Goal: Task Accomplishment & Management: Manage account settings

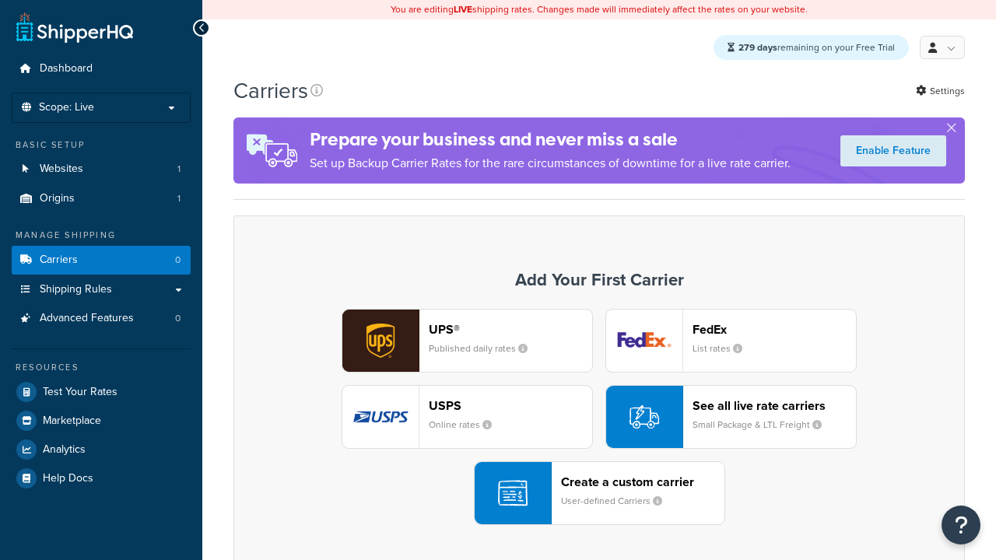
click at [599, 418] on div "UPS® Published daily rates FedEx List rates USPS Online rates See all live rate…" at bounding box center [599, 417] width 699 height 216
click at [599, 494] on div "Create a custom carrier User-defined Carriers" at bounding box center [642, 493] width 163 height 37
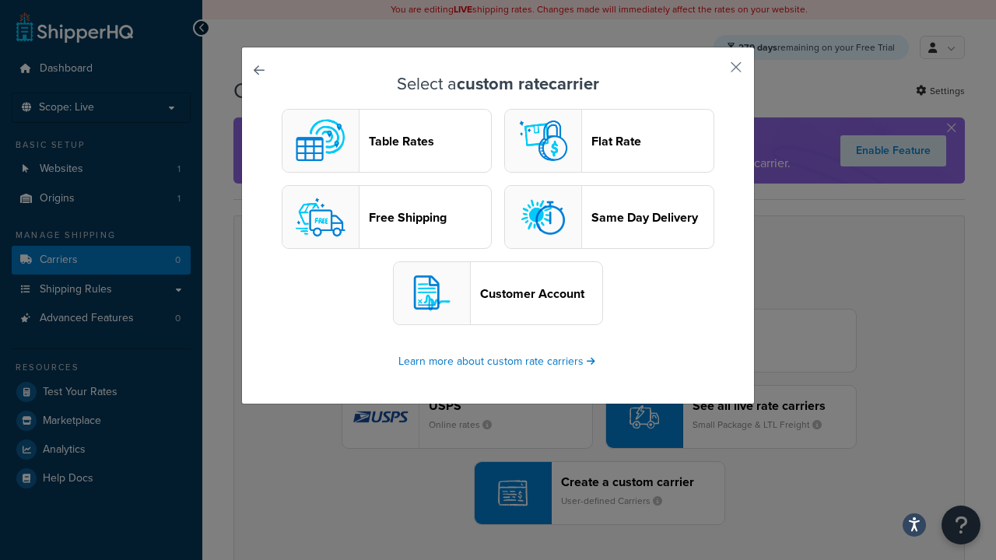
click at [387, 142] on header "Table Rates" at bounding box center [430, 141] width 122 height 15
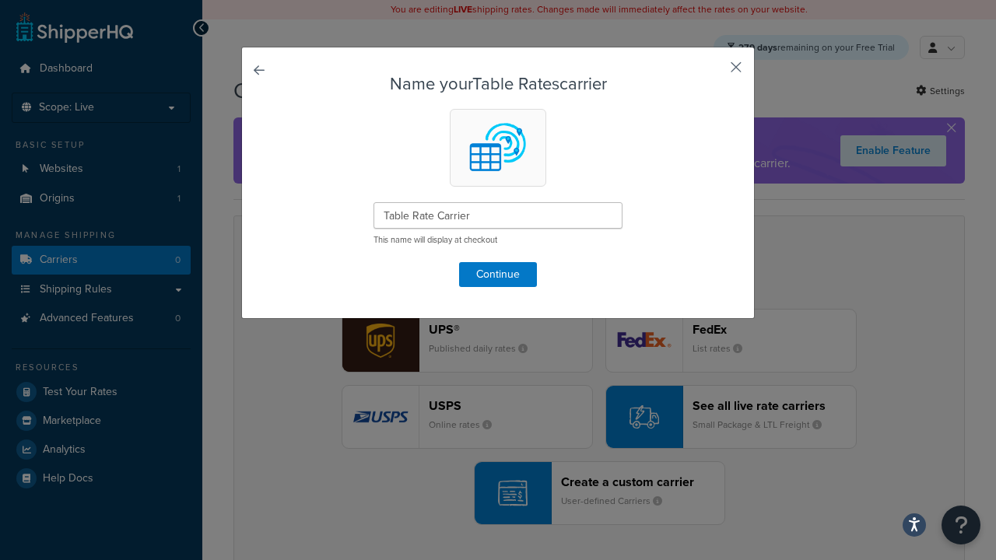
click at [713, 72] on button "button" at bounding box center [713, 73] width 4 height 4
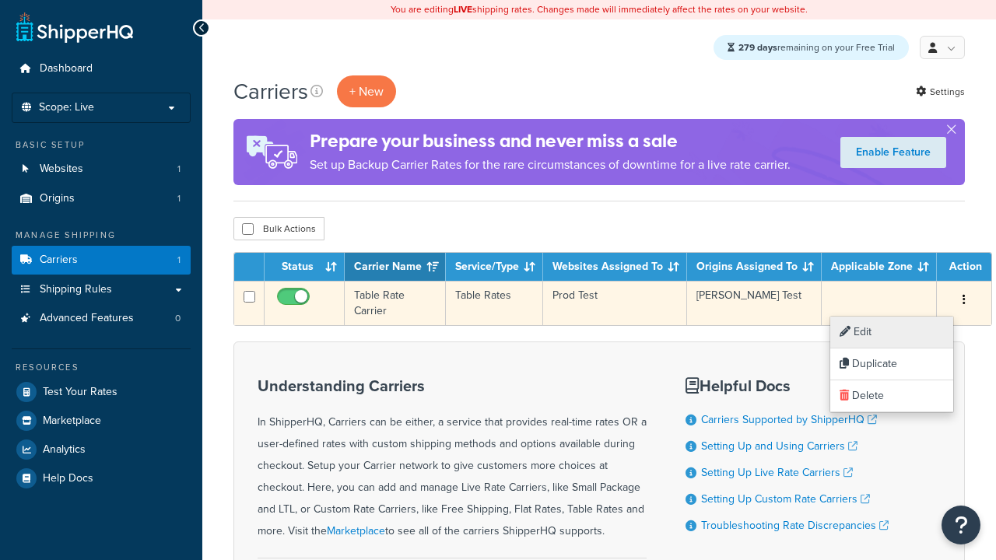
click at [892, 332] on link "Edit" at bounding box center [892, 333] width 123 height 32
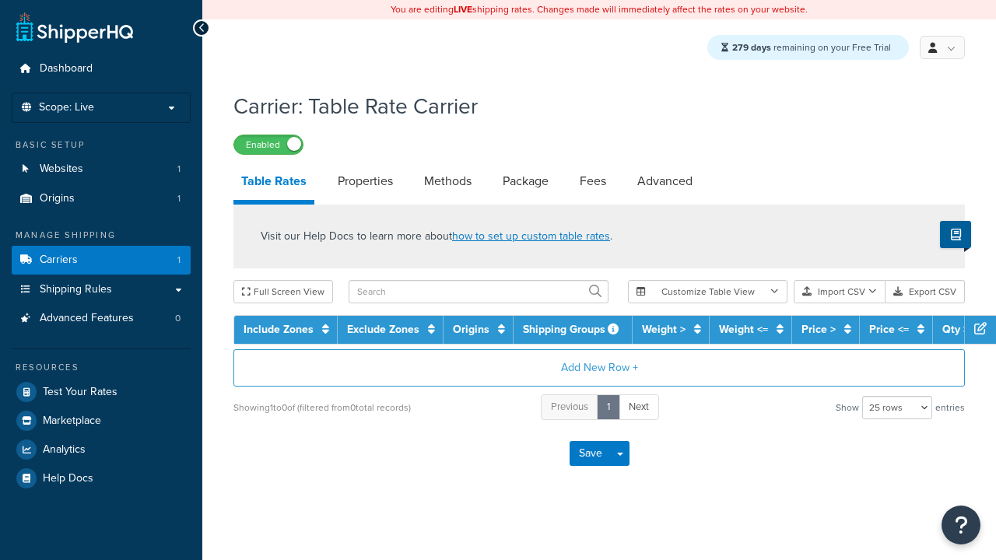
select select "25"
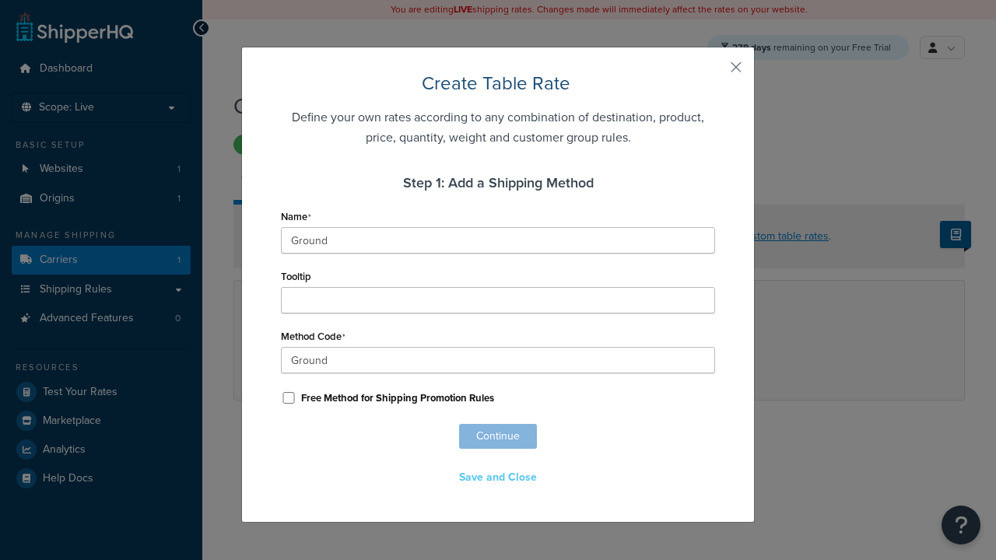
scroll to position [1004, 0]
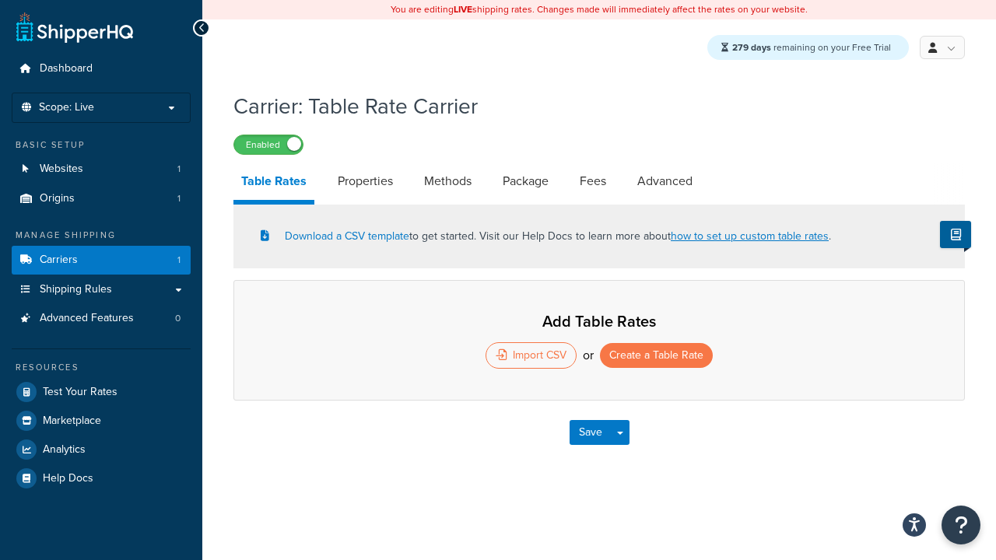
select select "25"
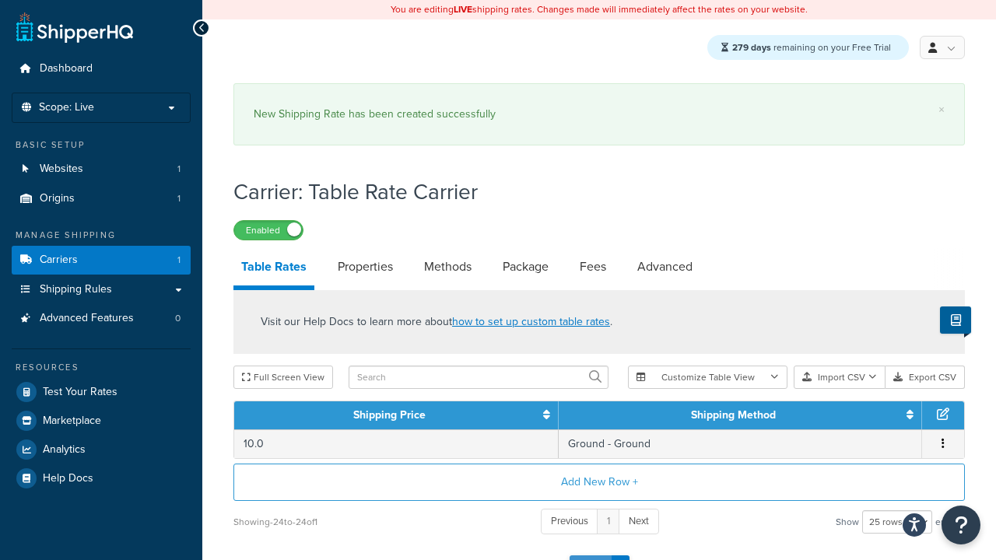
click at [590, 556] on button "Save" at bounding box center [591, 568] width 42 height 25
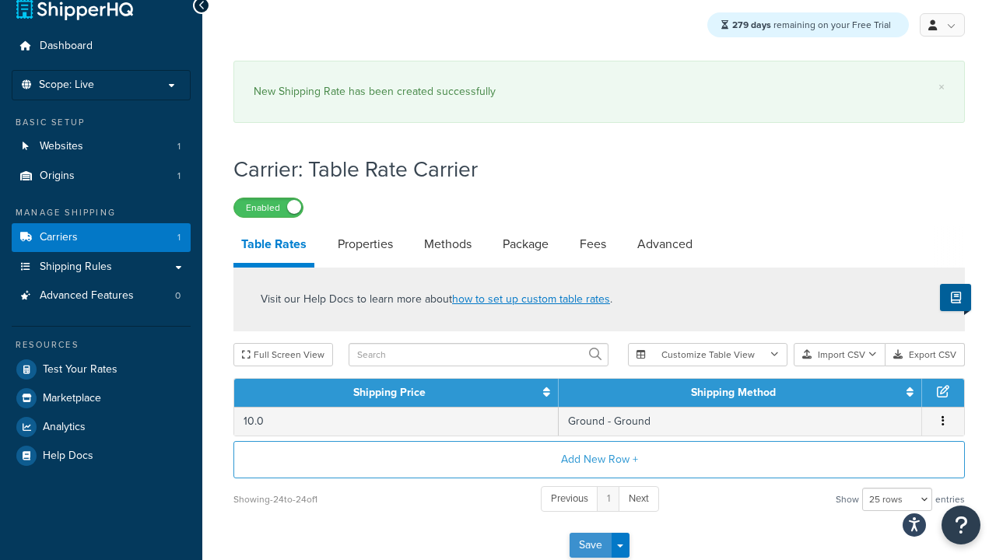
scroll to position [0, 0]
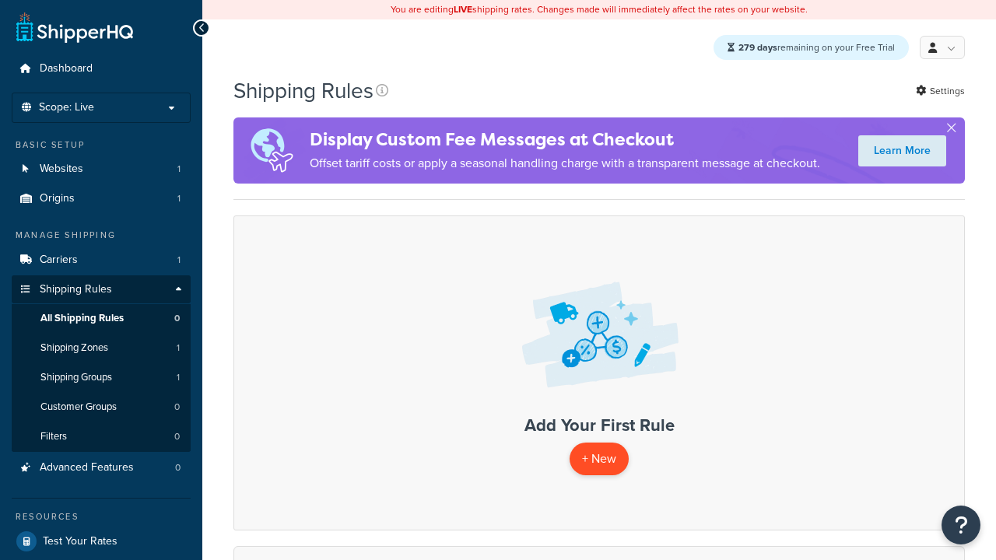
click at [599, 460] on p "+ New" at bounding box center [599, 459] width 59 height 32
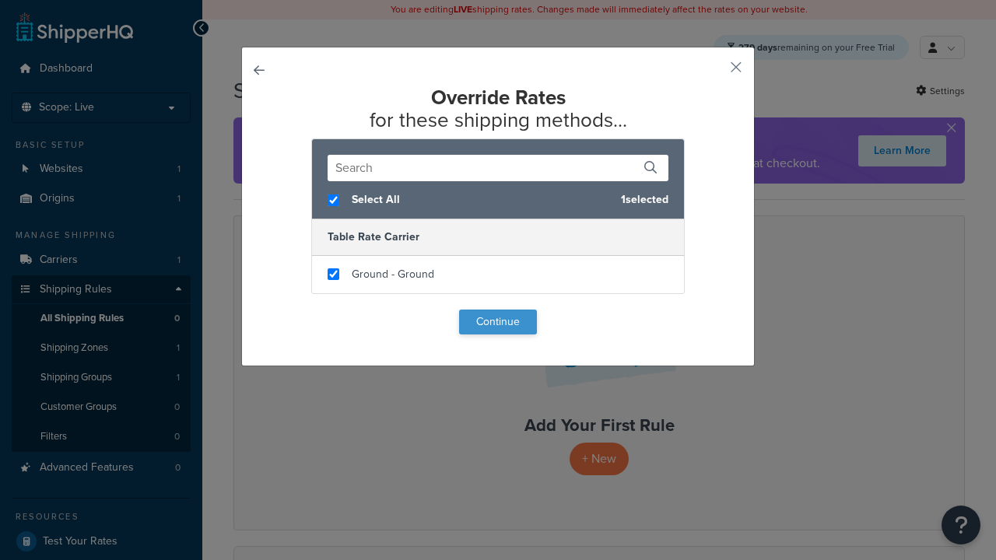
click at [498, 322] on button "Continue" at bounding box center [498, 322] width 78 height 25
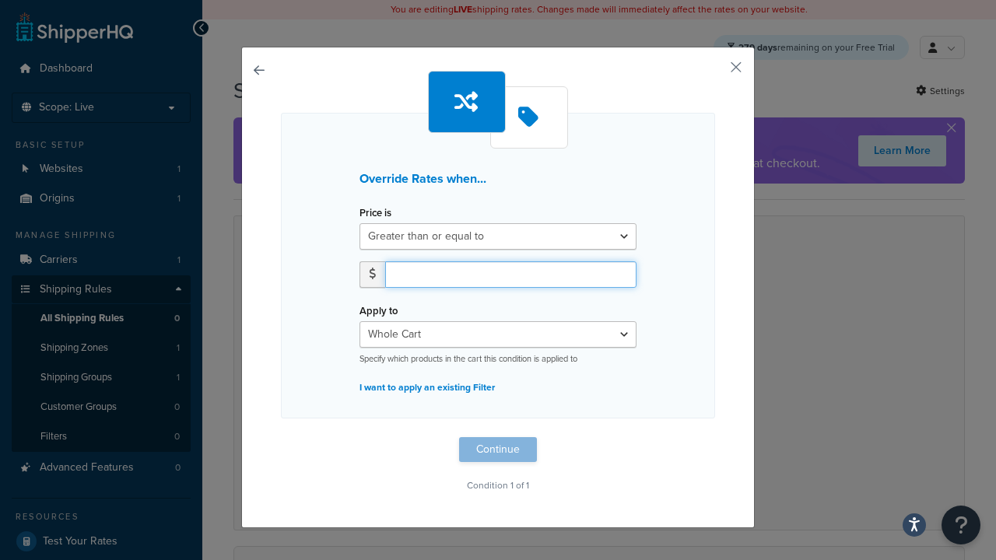
click at [511, 274] on input "number" at bounding box center [510, 275] width 251 height 26
type input "100"
click at [498, 449] on button "Continue" at bounding box center [498, 449] width 78 height 25
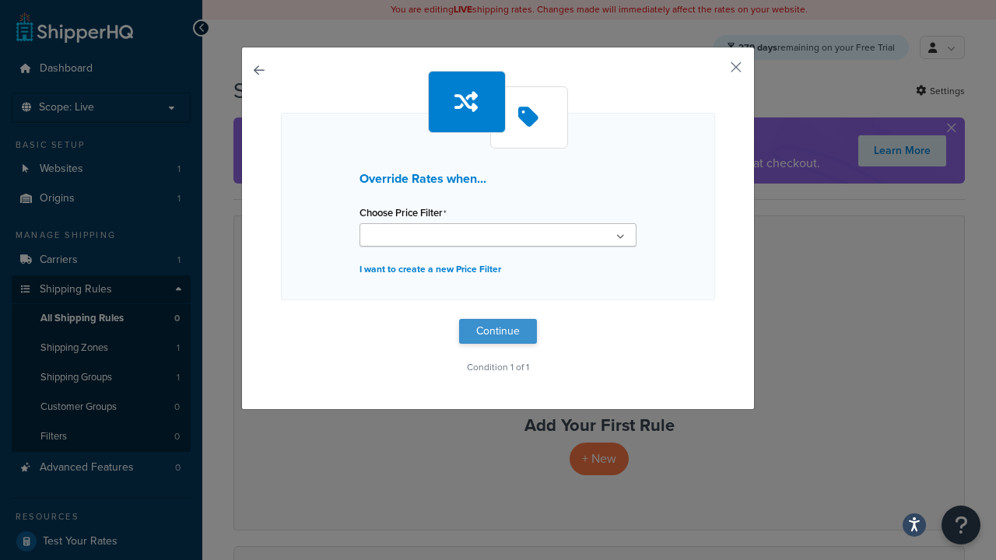
click at [498, 332] on button "Continue" at bounding box center [498, 331] width 78 height 25
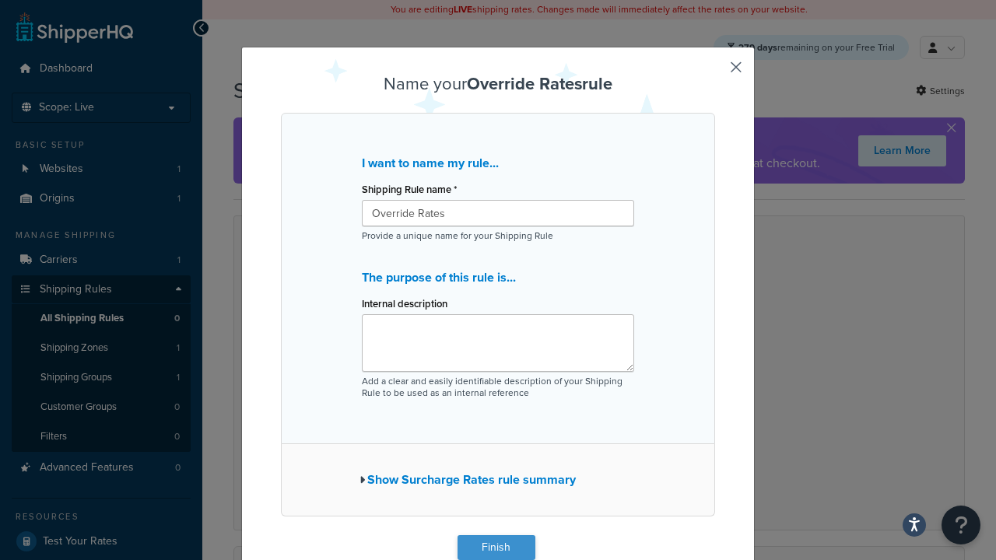
type input "Override Rates"
click at [496, 548] on button "Finish" at bounding box center [497, 548] width 78 height 25
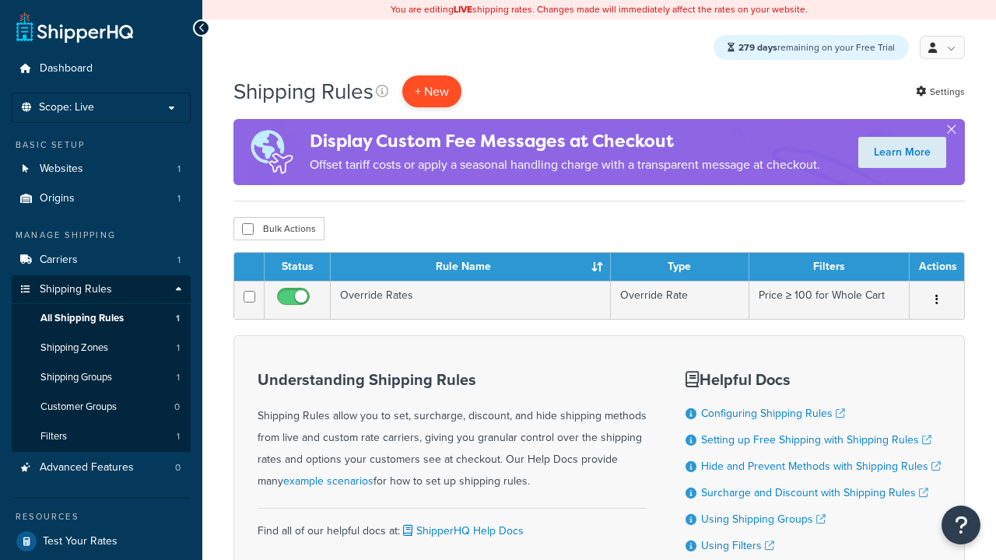
click at [434, 92] on p "+ New" at bounding box center [431, 92] width 59 height 32
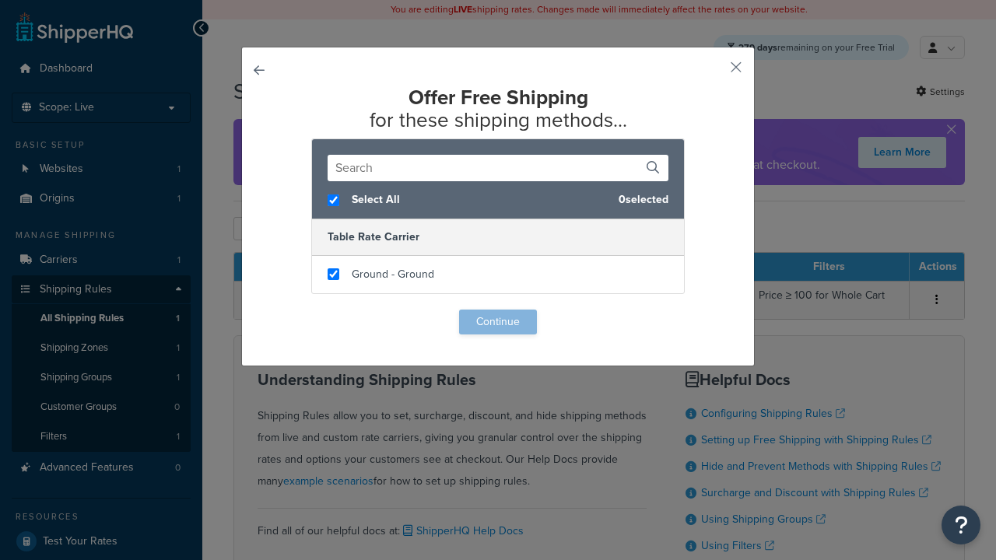
click at [333, 275] on input "checkbox" at bounding box center [334, 275] width 12 height 12
checkbox input "true"
click at [498, 322] on button "Continue" at bounding box center [498, 322] width 78 height 25
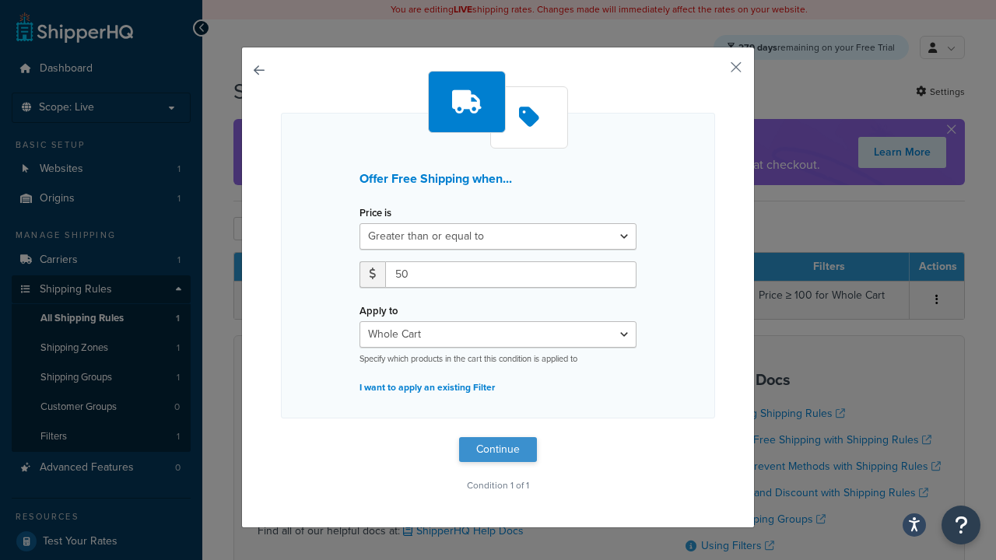
type input "50"
click at [498, 449] on button "Continue" at bounding box center [498, 449] width 78 height 25
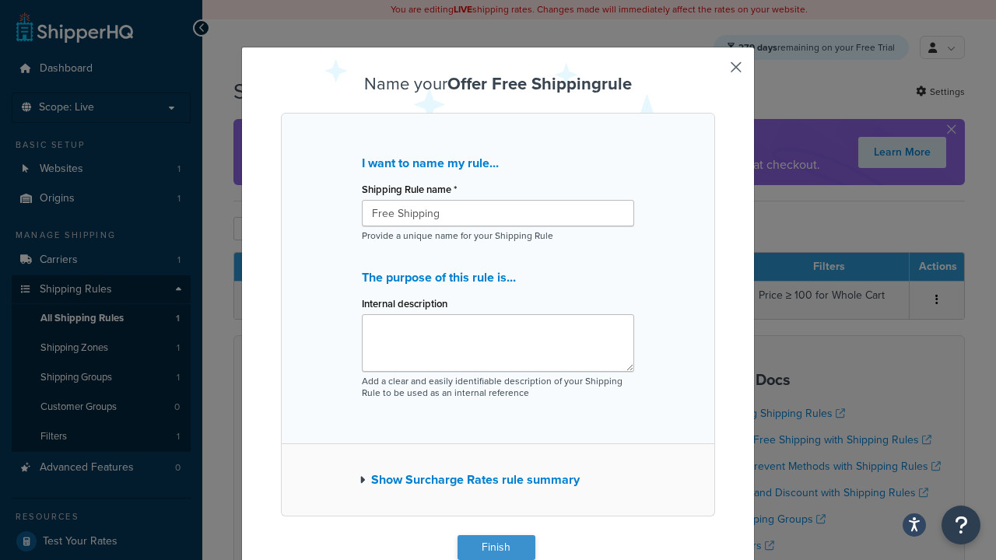
type input "Free Shipping"
click at [496, 548] on button "Finish" at bounding box center [497, 548] width 78 height 25
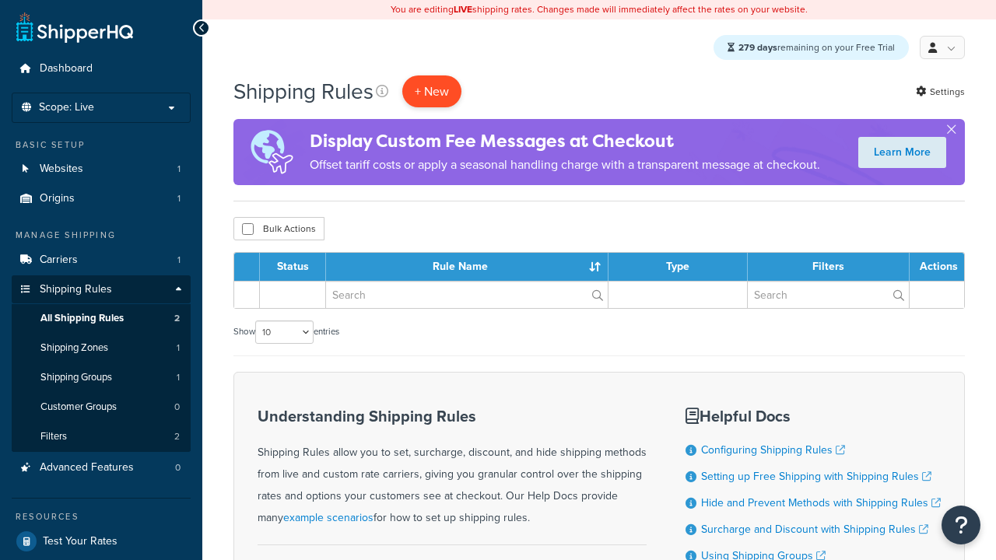
click at [434, 92] on p "+ New" at bounding box center [431, 92] width 59 height 32
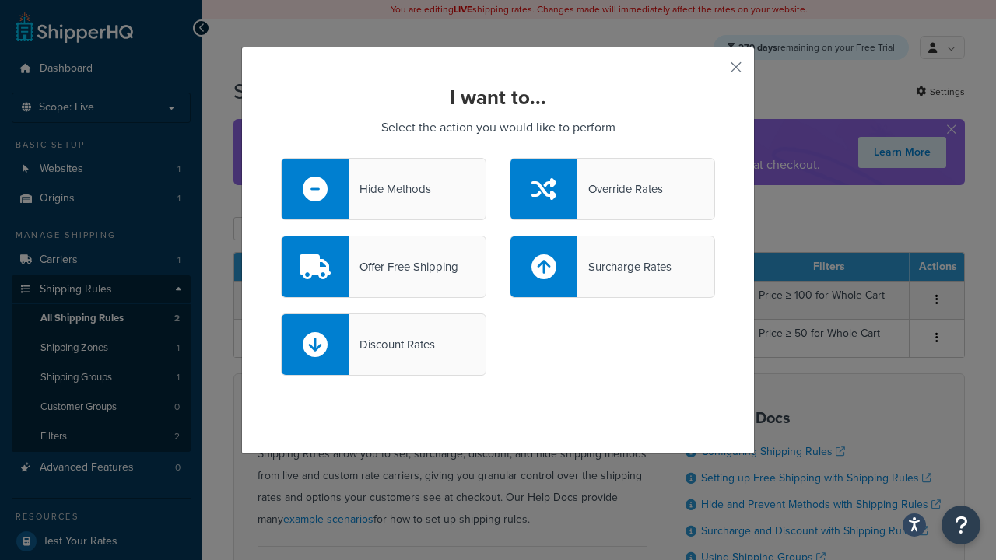
click at [613, 267] on div "Surcharge Rates" at bounding box center [625, 267] width 94 height 22
click at [0, 0] on input "Surcharge Rates" at bounding box center [0, 0] width 0 height 0
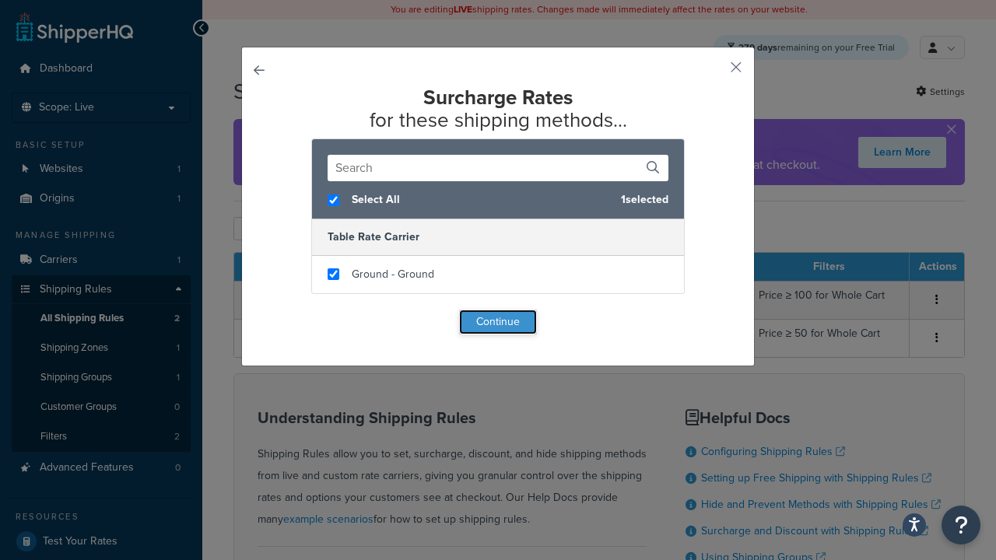
click at [498, 322] on button "Continue" at bounding box center [498, 322] width 78 height 25
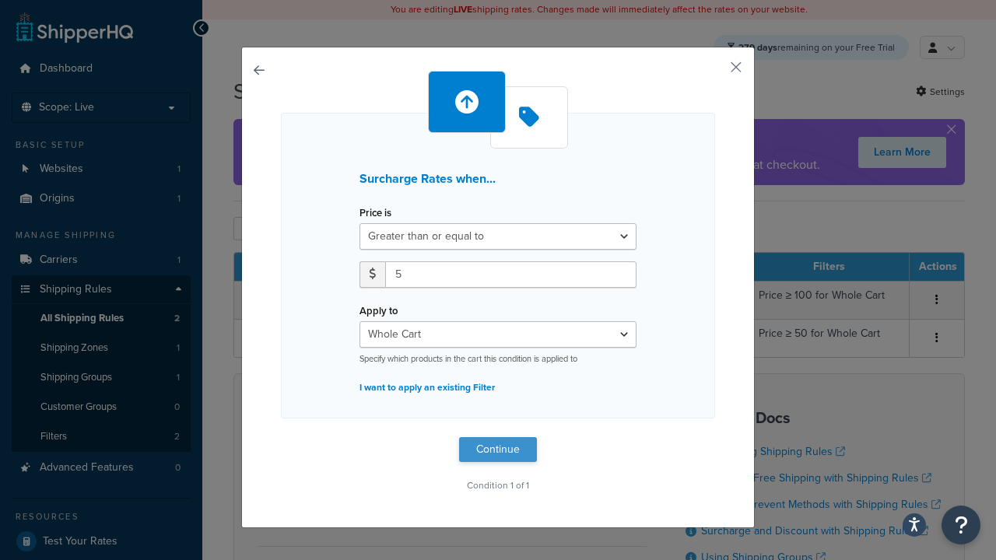
type input "5"
click at [498, 449] on button "Continue" at bounding box center [498, 449] width 78 height 25
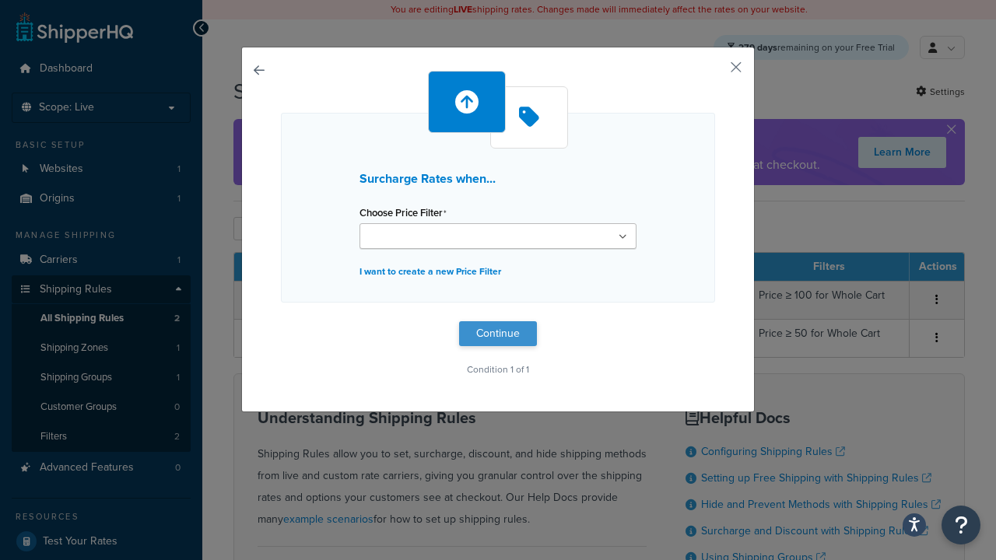
click at [498, 333] on button "Continue" at bounding box center [498, 333] width 78 height 25
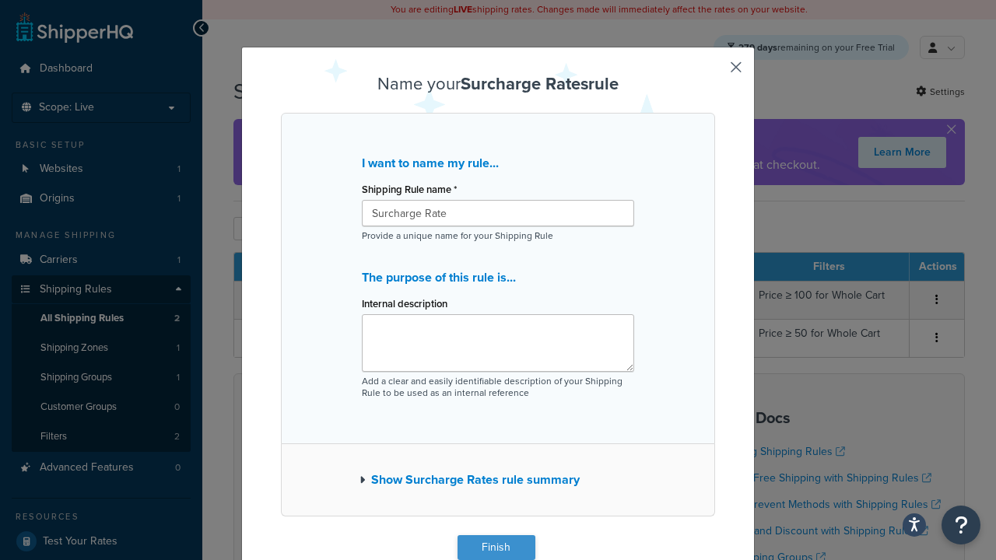
type input "Surcharge Rate"
click at [496, 548] on button "Finish" at bounding box center [497, 548] width 78 height 25
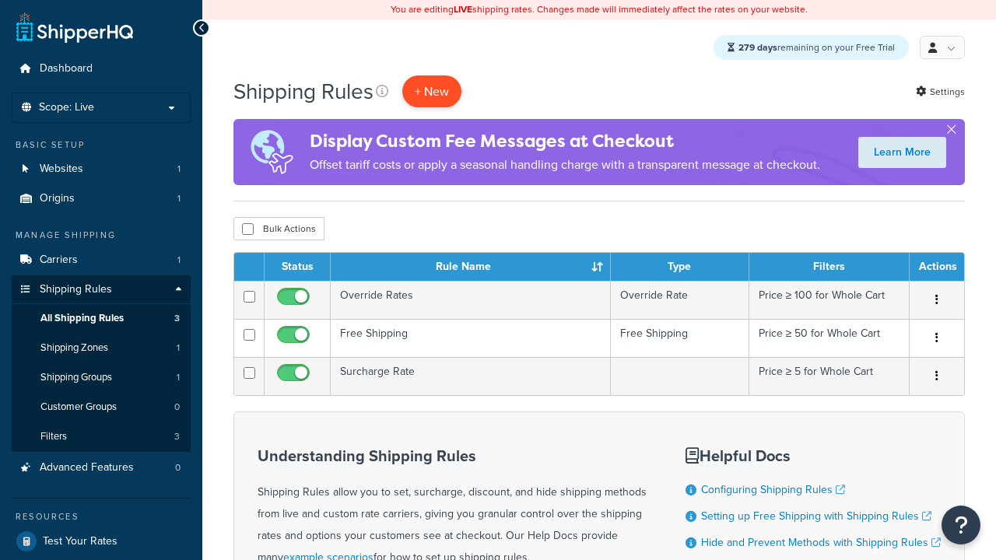
click at [434, 92] on p "+ New" at bounding box center [431, 92] width 59 height 32
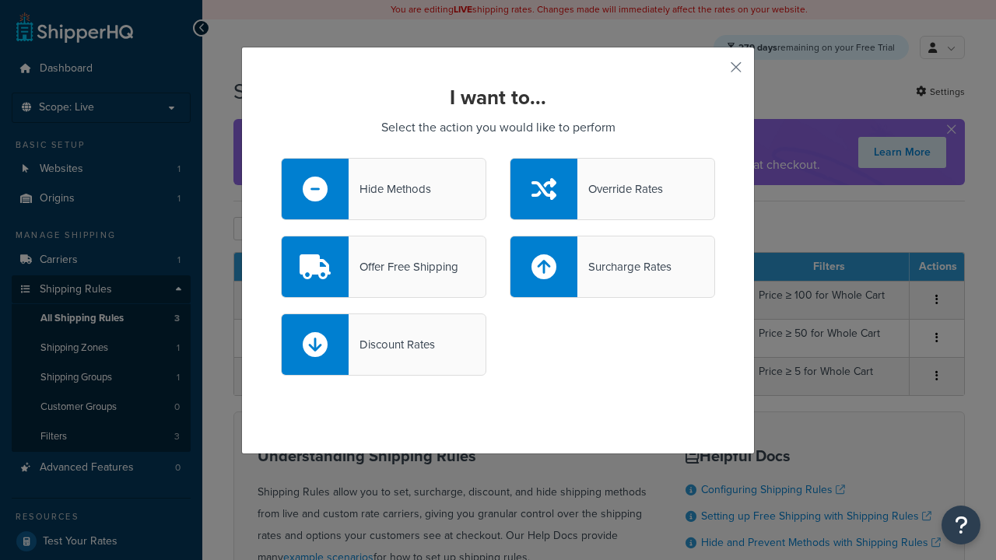
click at [384, 345] on div "Discount Rates" at bounding box center [392, 345] width 86 height 22
click at [0, 0] on input "Discount Rates" at bounding box center [0, 0] width 0 height 0
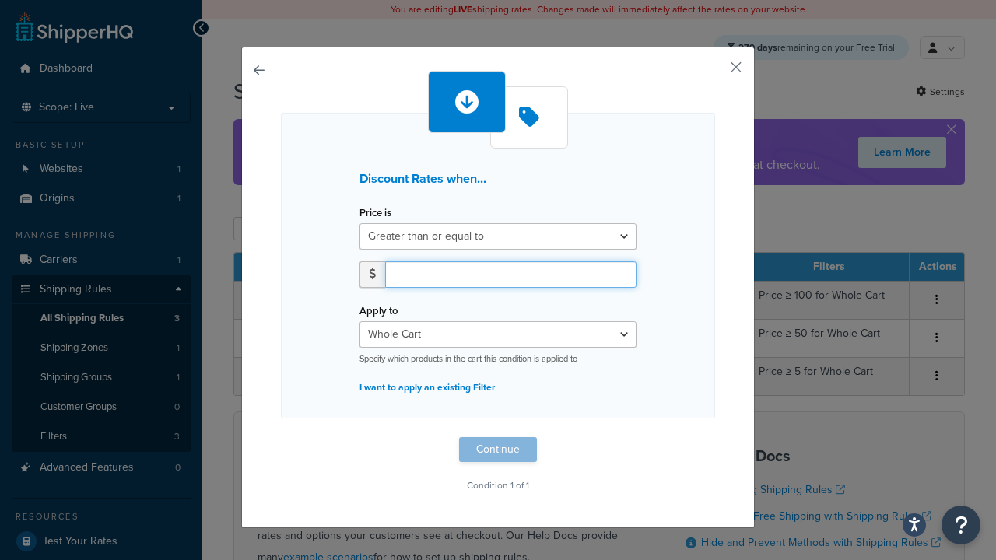
click at [511, 274] on input "number" at bounding box center [510, 275] width 251 height 26
type input "5"
click at [498, 449] on button "Continue" at bounding box center [498, 449] width 78 height 25
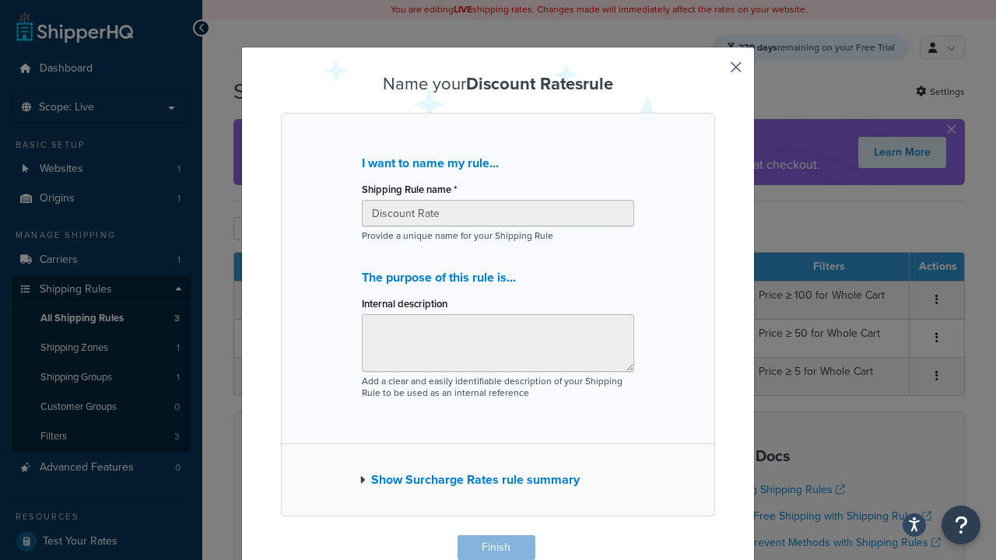
scroll to position [1, 0]
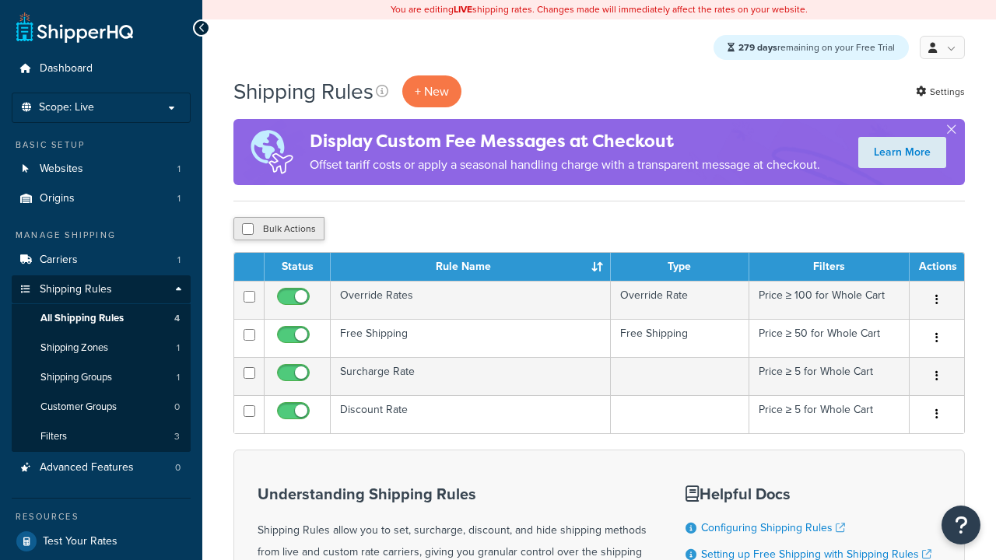
click at [248, 230] on input "checkbox" at bounding box center [248, 229] width 12 height 12
checkbox input "true"
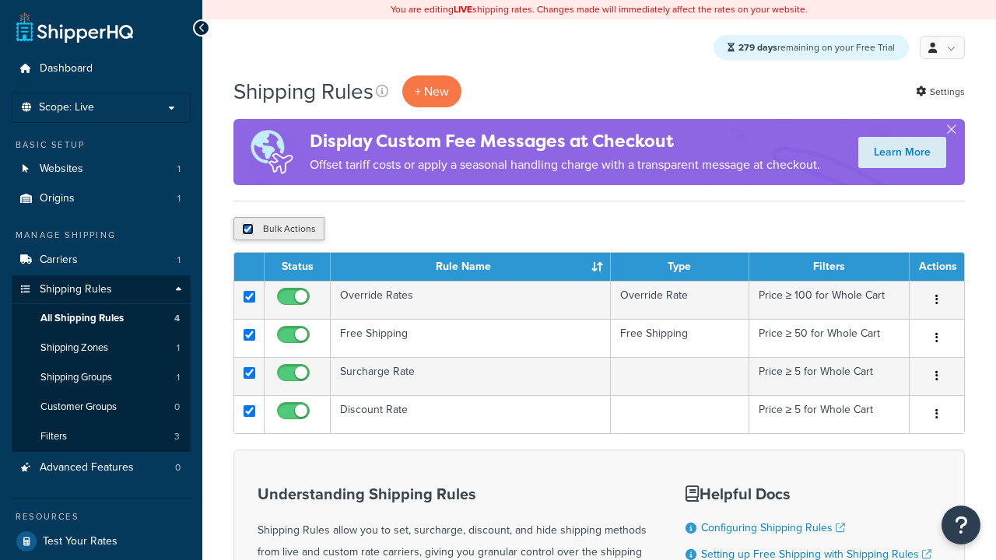
checkbox input "true"
click at [248, 230] on input "checkbox" at bounding box center [248, 229] width 12 height 12
checkbox input "false"
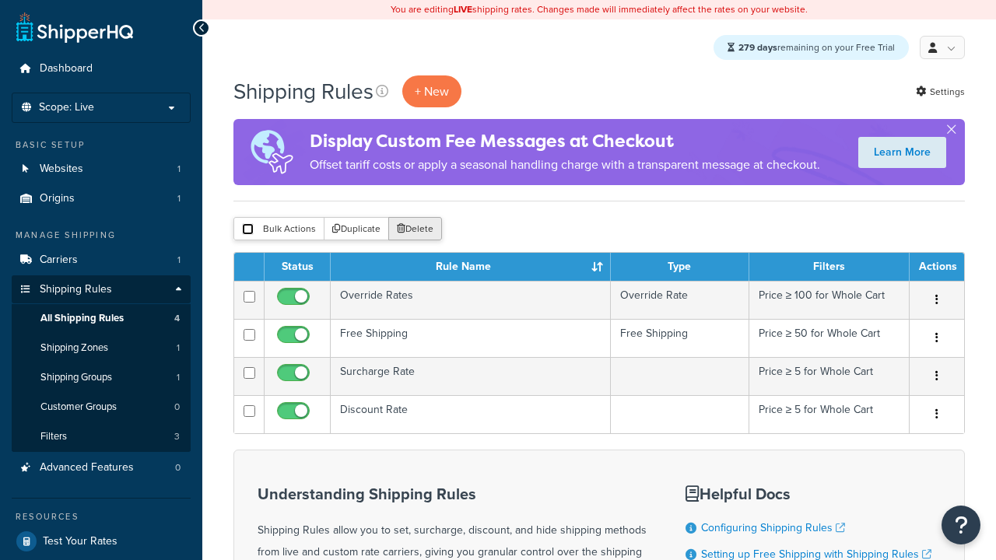
checkbox input "false"
click at [278, 230] on button "Bulk Actions" at bounding box center [279, 228] width 91 height 23
checkbox input "true"
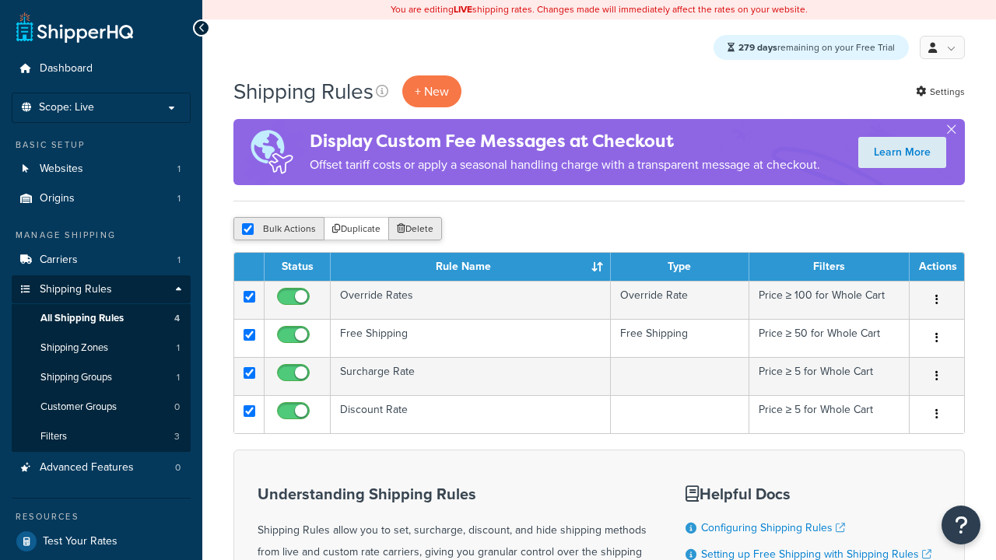
checkbox input "true"
click at [414, 230] on button "Delete" at bounding box center [415, 228] width 54 height 23
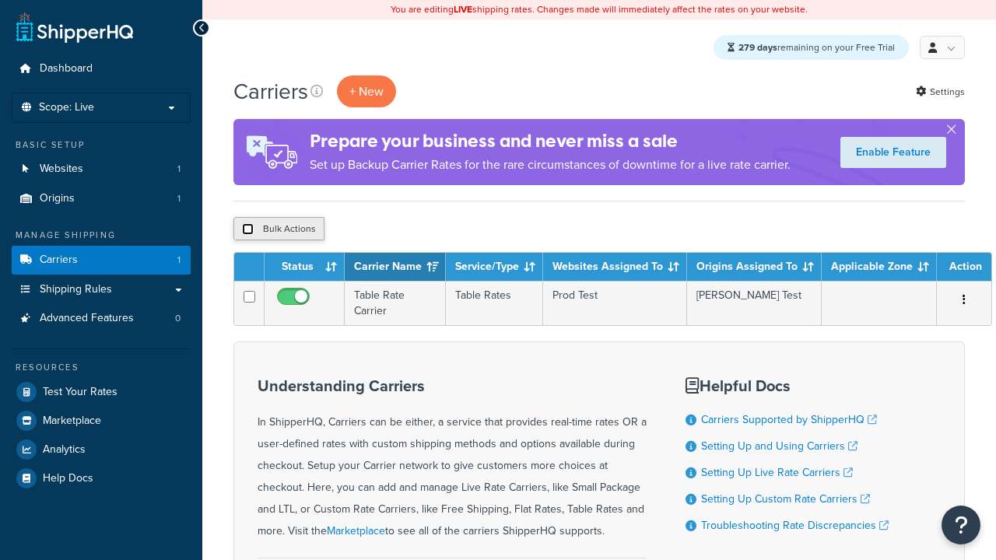
click at [248, 230] on input "checkbox" at bounding box center [248, 229] width 12 height 12
checkbox input "true"
click at [0, 0] on button "Delete" at bounding box center [0, 0] width 0 height 0
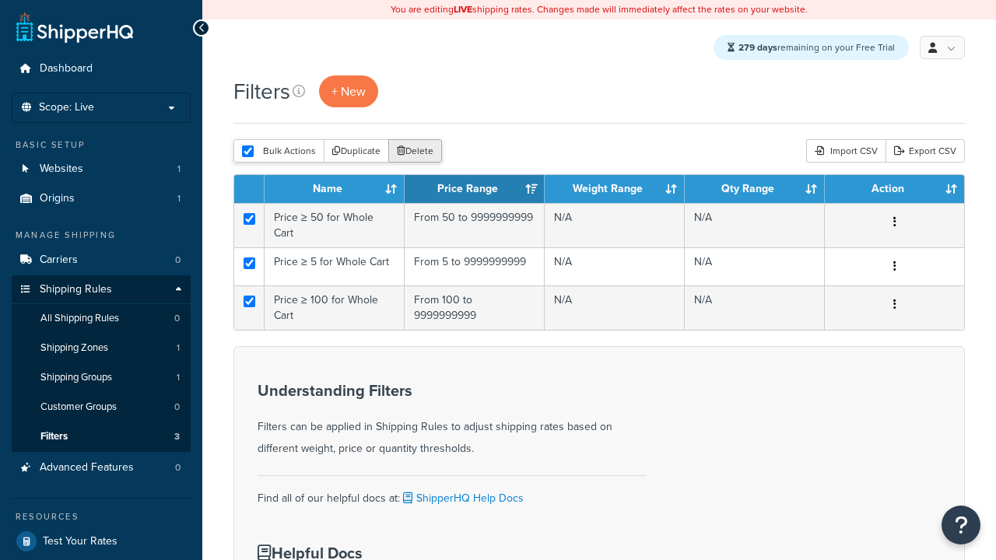
click at [414, 153] on button "Delete" at bounding box center [415, 150] width 54 height 23
